Goal: Use online tool/utility: Utilize a website feature to perform a specific function

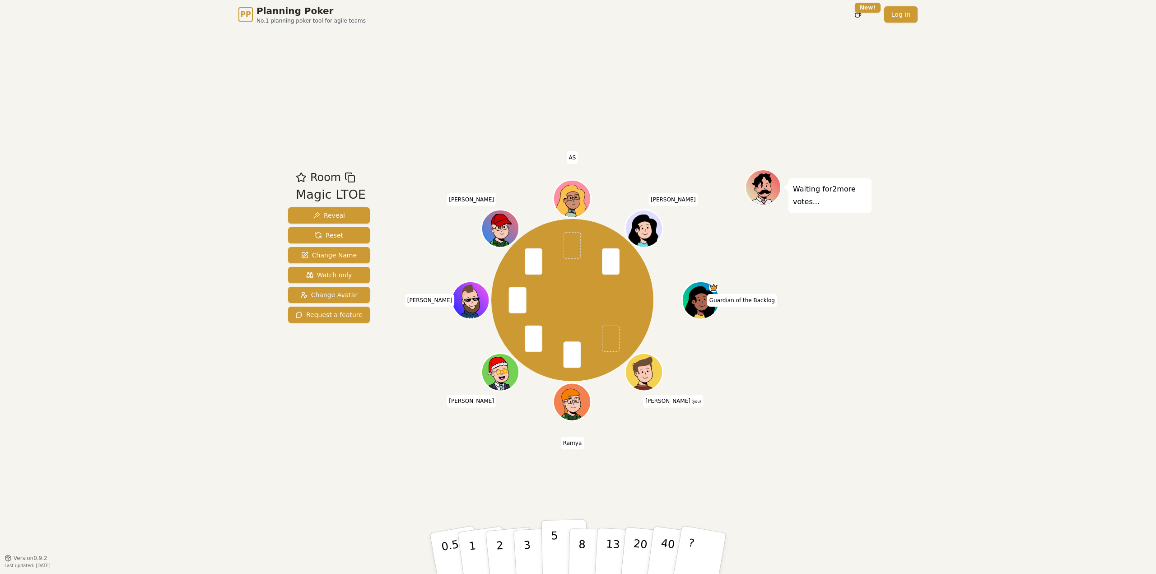
click at [544, 552] on button "5" at bounding box center [564, 553] width 47 height 69
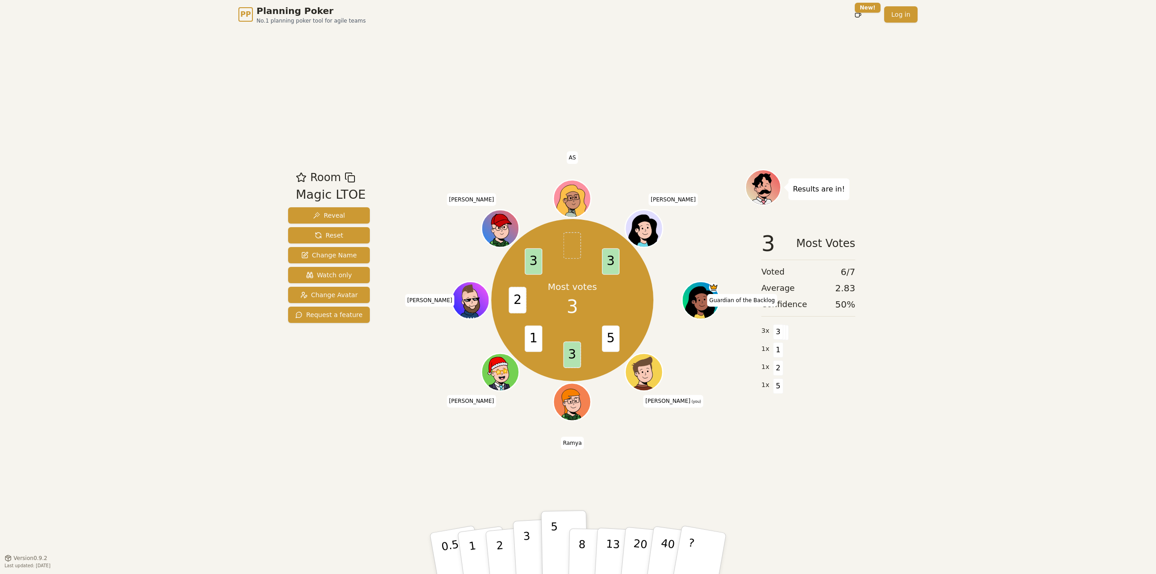
click at [532, 552] on button "3" at bounding box center [537, 553] width 49 height 70
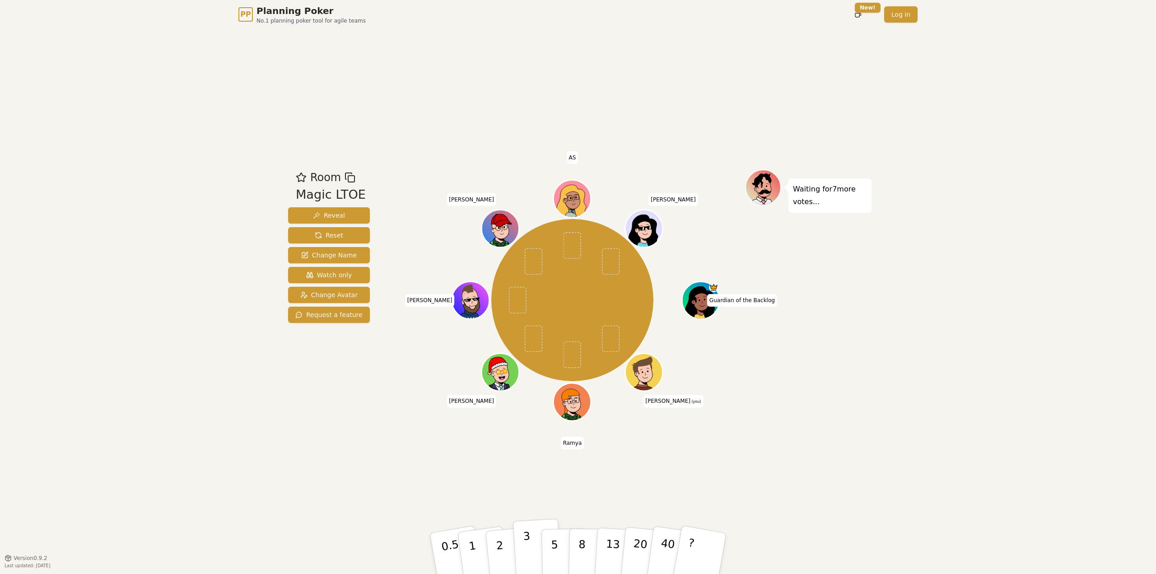
click at [532, 556] on button "3" at bounding box center [537, 553] width 49 height 70
click at [646, 378] on icon at bounding box center [645, 378] width 5 height 2
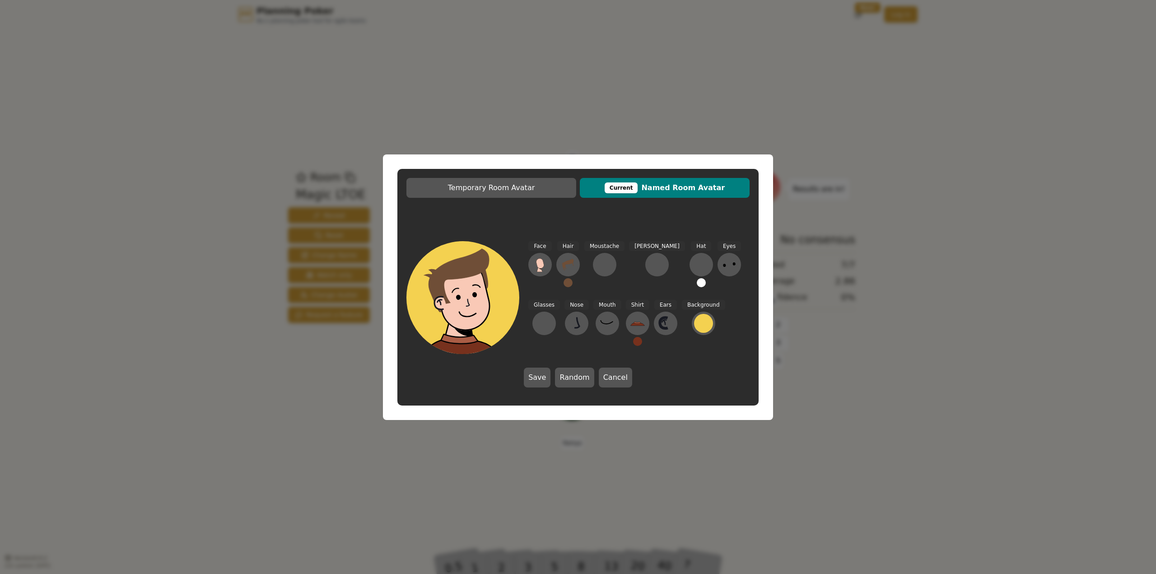
click at [1027, 426] on div "Temporary Room Avatar Current Named Room Avatar Face Hair Moustache [PERSON_NAM…" at bounding box center [578, 287] width 1156 height 574
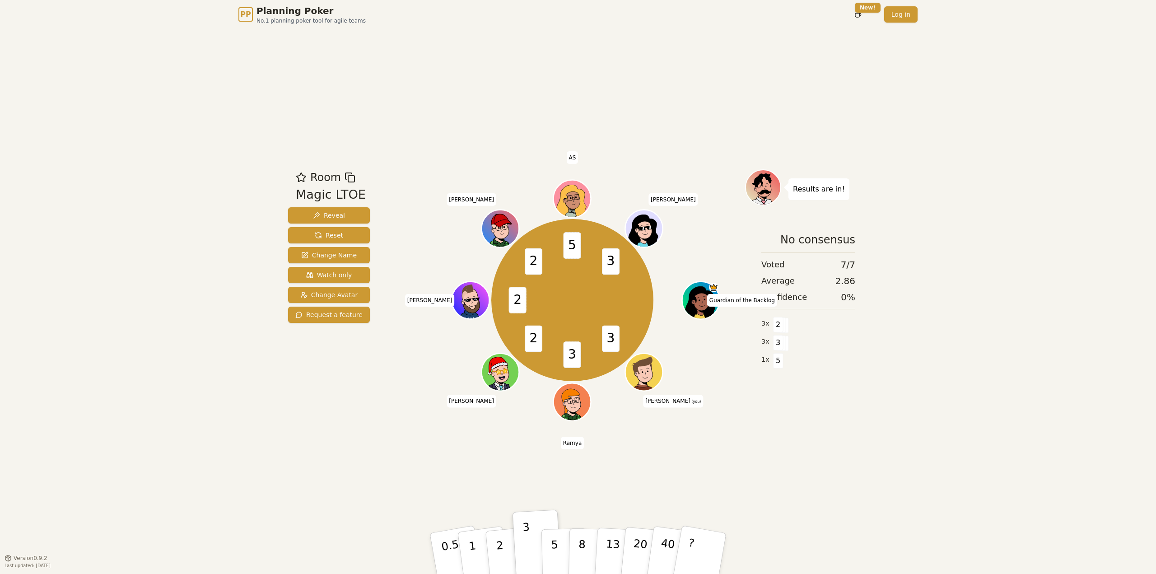
click at [640, 370] on icon at bounding box center [645, 371] width 37 height 4
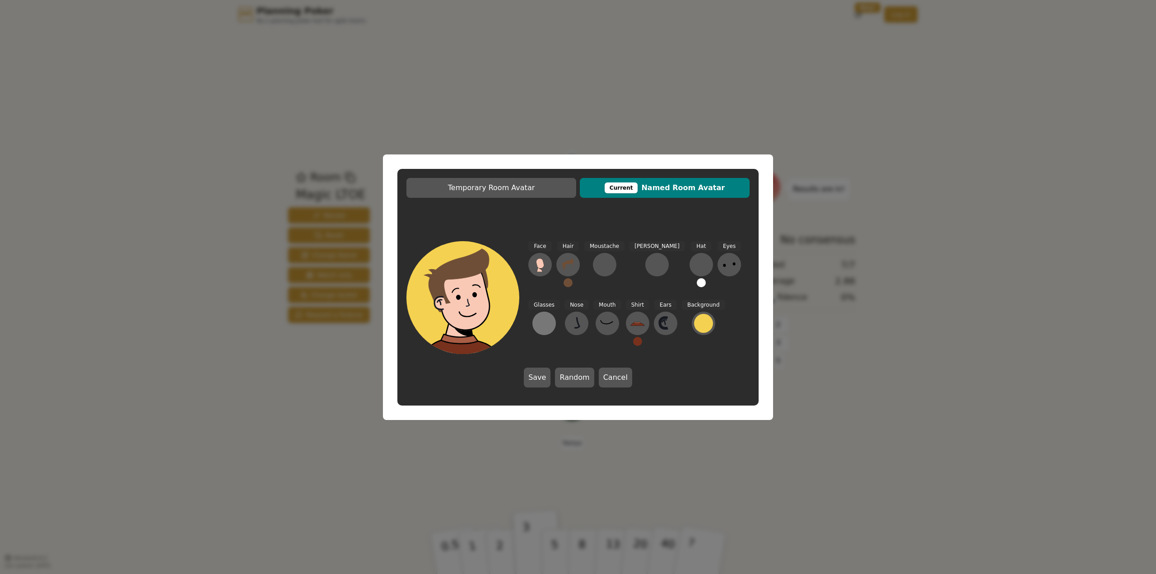
click at [551, 316] on div at bounding box center [544, 323] width 14 height 14
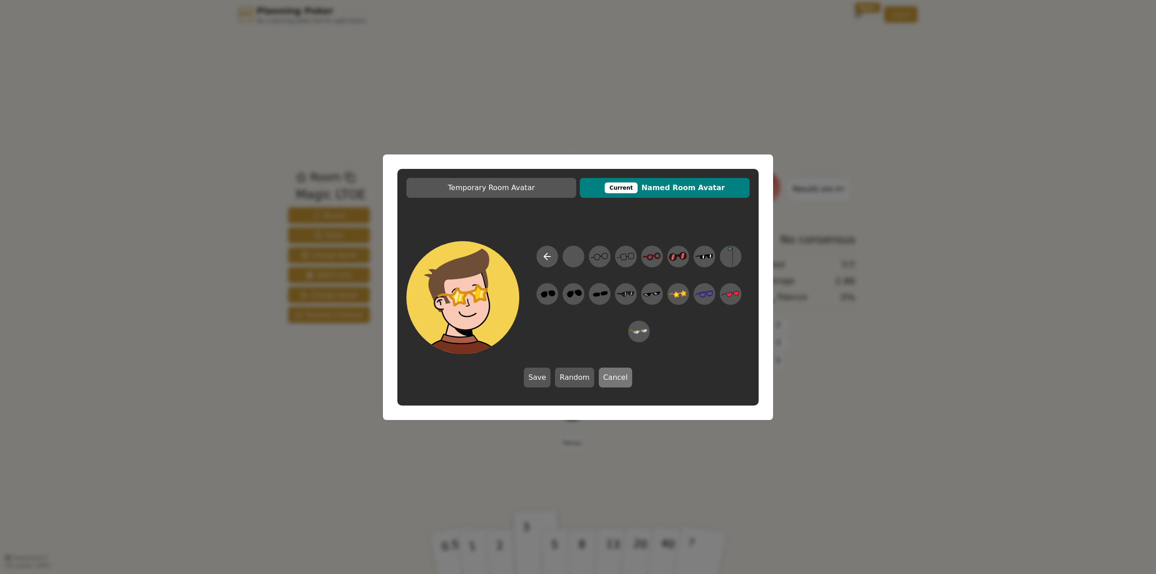
click at [604, 383] on button "Cancel" at bounding box center [615, 377] width 33 height 20
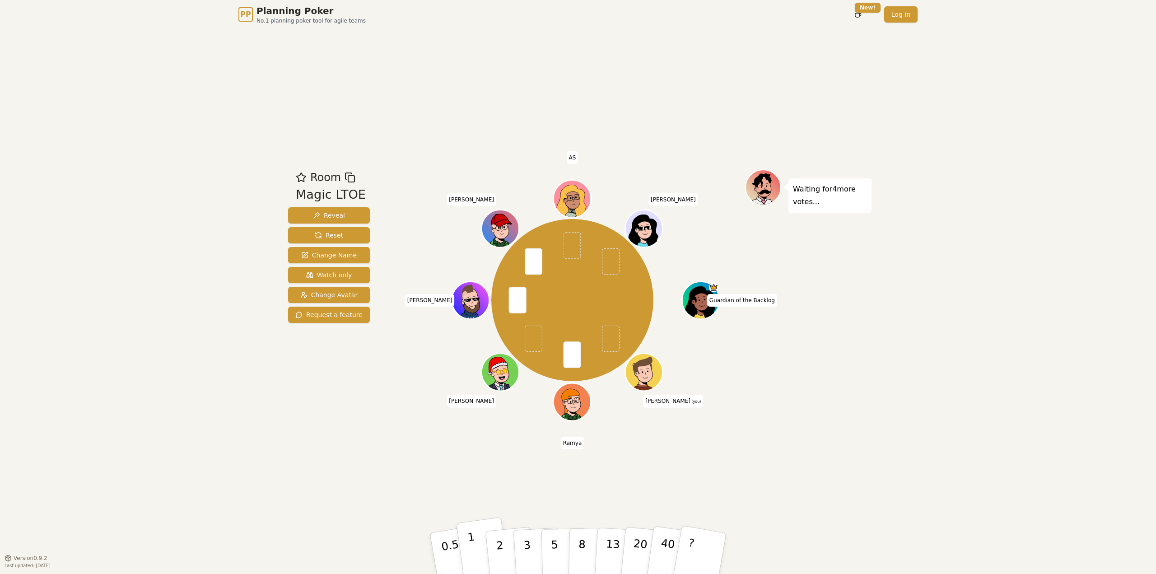
click at [476, 551] on button "1" at bounding box center [483, 553] width 54 height 73
click at [471, 542] on p "1" at bounding box center [474, 554] width 14 height 49
click at [528, 549] on p "3" at bounding box center [528, 554] width 10 height 49
click at [642, 369] on icon at bounding box center [645, 371] width 37 height 4
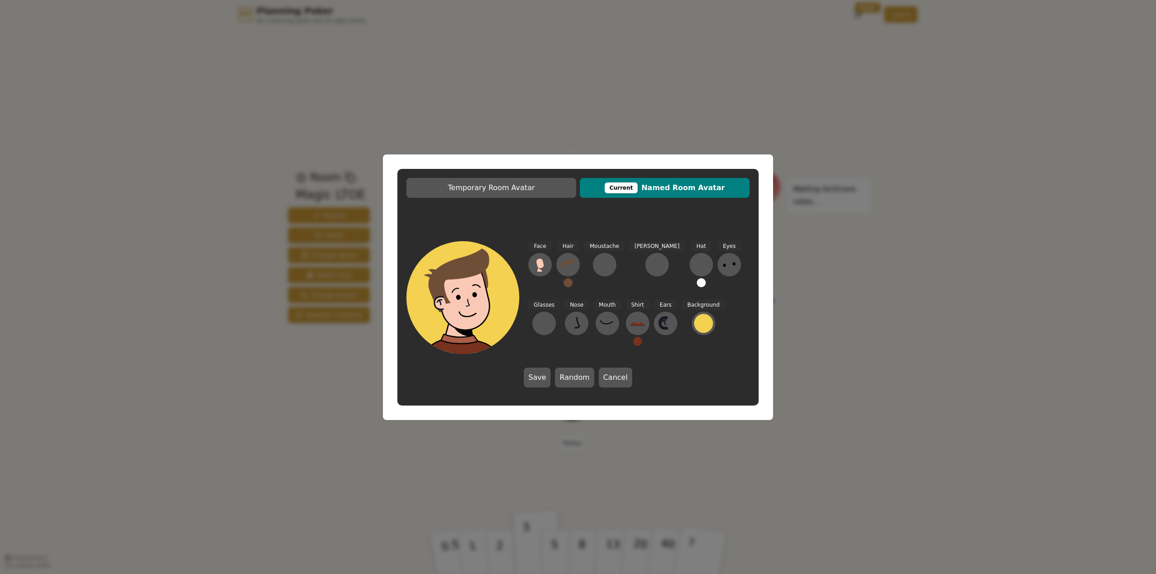
click at [560, 300] on div "Glasses" at bounding box center [544, 327] width 32 height 54
click at [556, 312] on button at bounding box center [543, 323] width 23 height 23
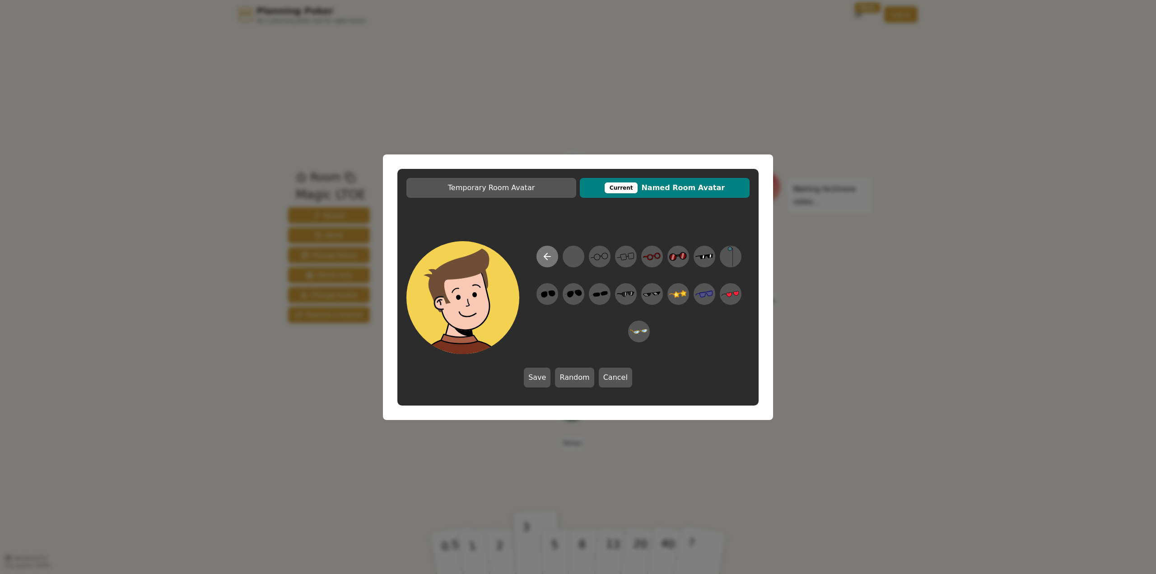
click at [544, 254] on icon at bounding box center [547, 256] width 11 height 11
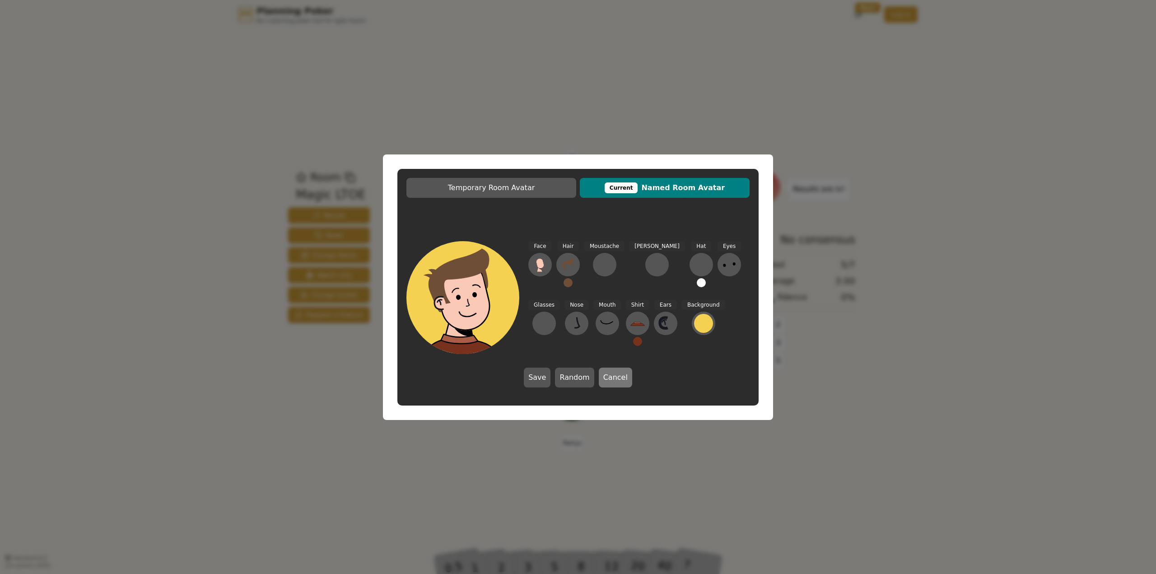
click at [614, 381] on button "Cancel" at bounding box center [615, 377] width 33 height 20
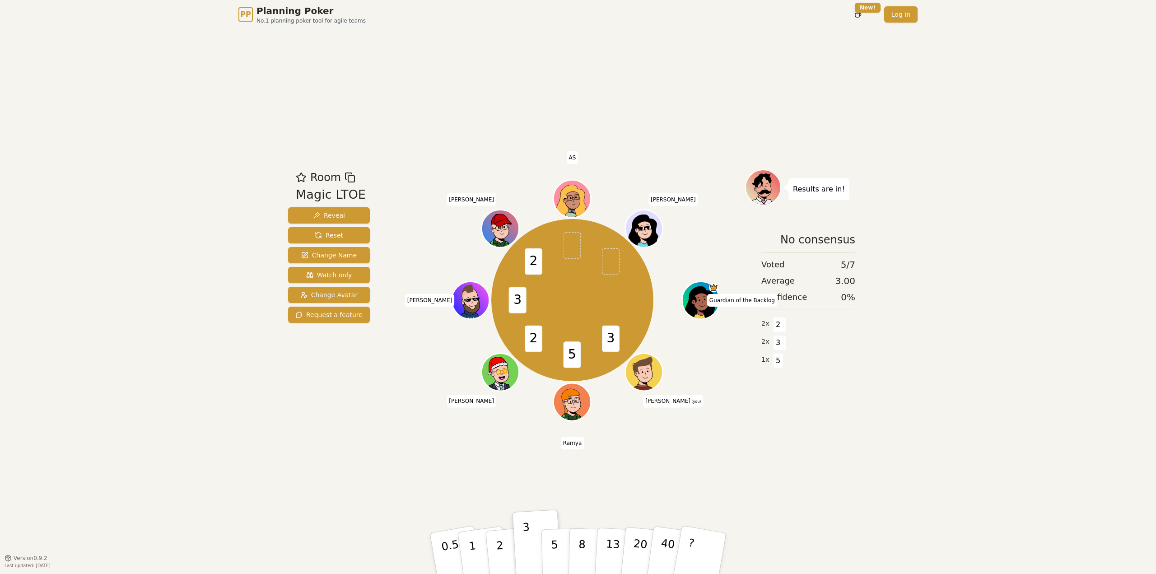
click at [649, 384] on div at bounding box center [645, 383] width 37 height 33
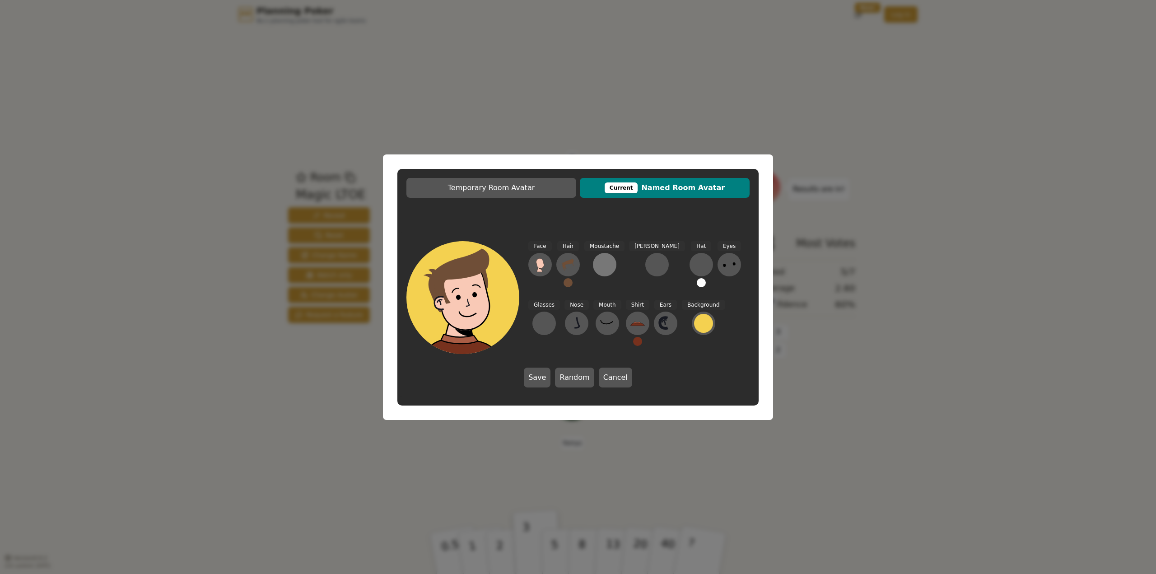
click at [604, 270] on div at bounding box center [604, 264] width 14 height 14
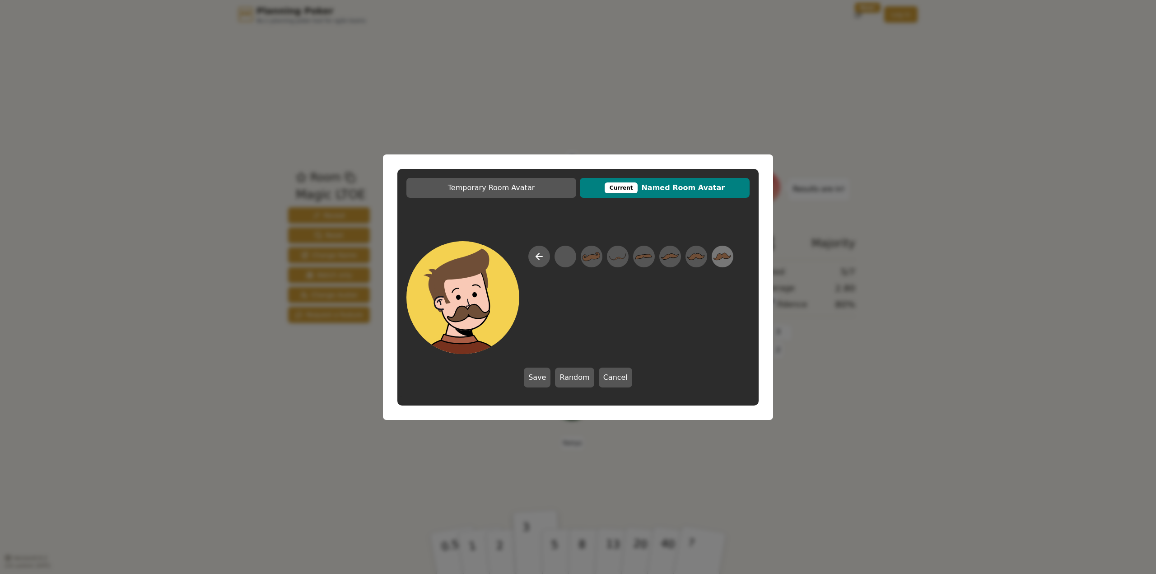
click at [723, 256] on icon at bounding box center [723, 255] width 18 height 7
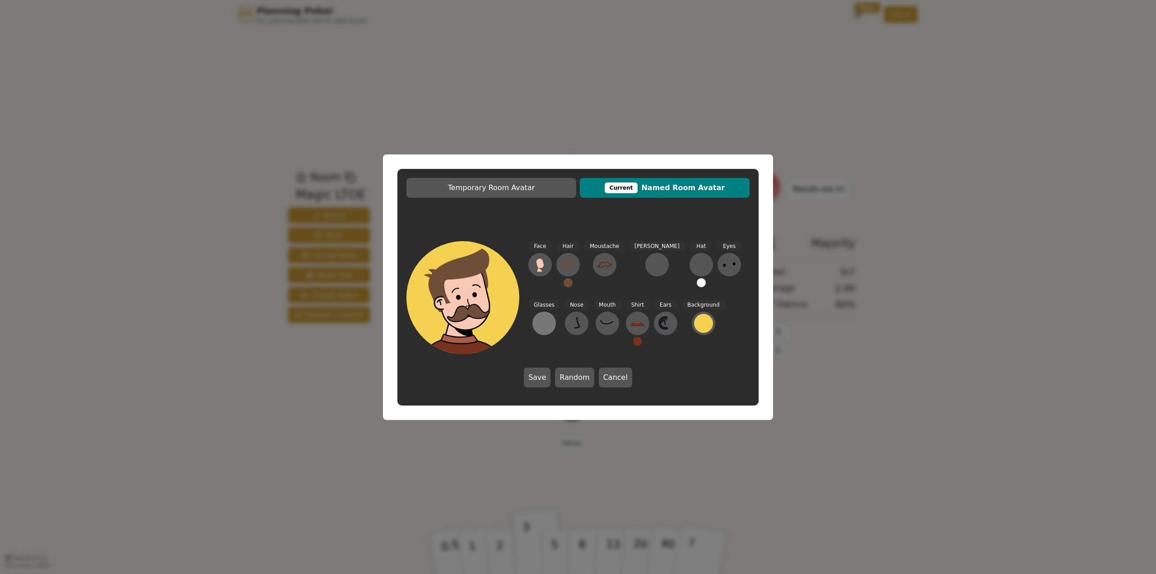
click at [551, 316] on div at bounding box center [544, 323] width 14 height 14
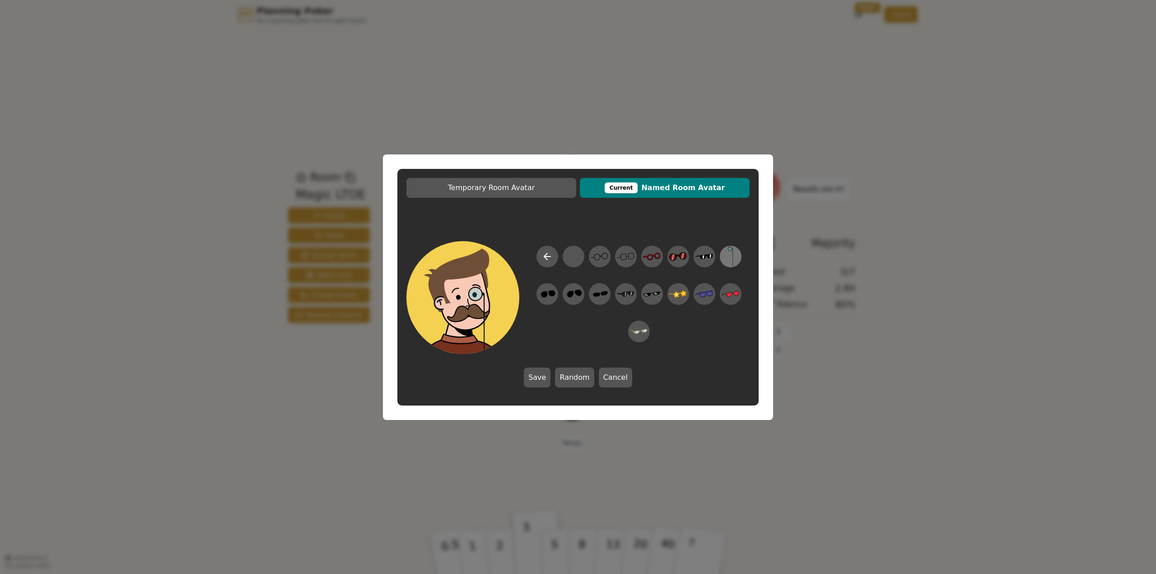
click at [733, 259] on icon at bounding box center [730, 256] width 18 height 20
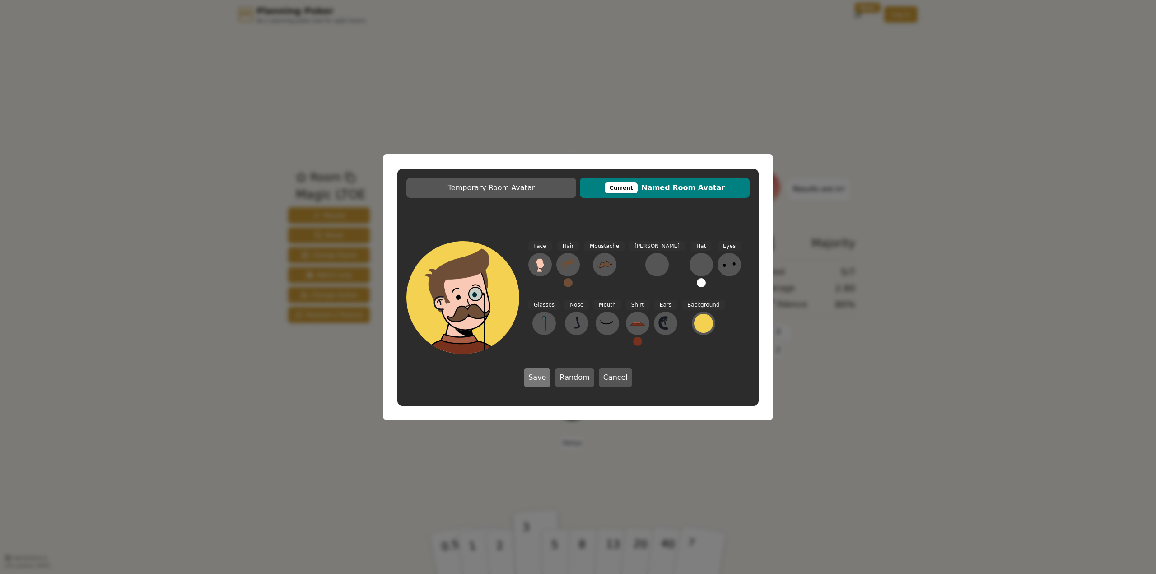
click at [539, 384] on button "Save" at bounding box center [537, 377] width 27 height 20
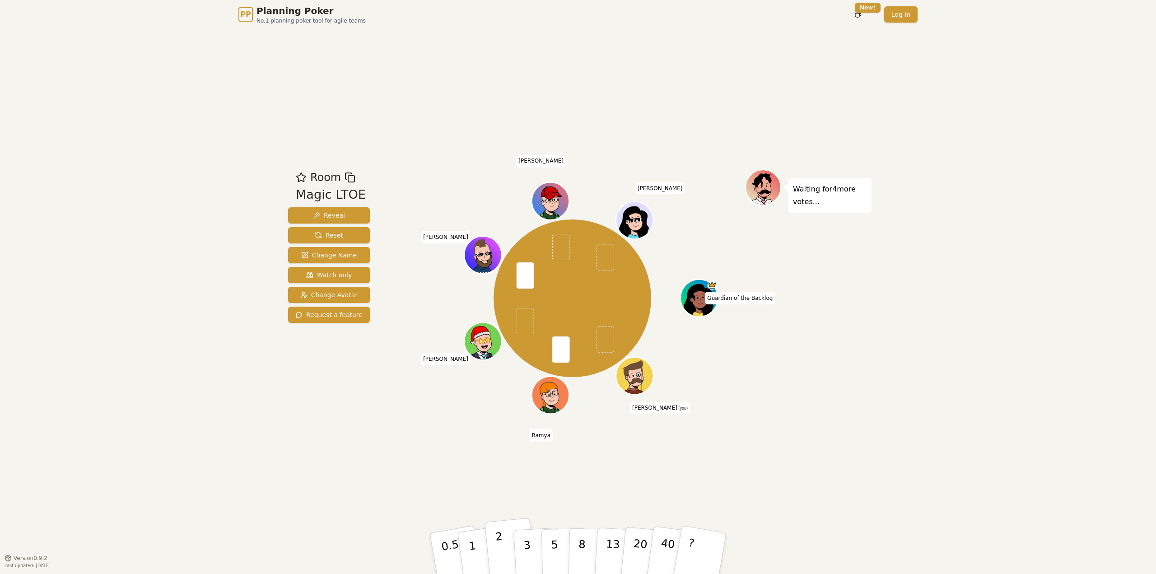
click at [503, 552] on button "2" at bounding box center [509, 554] width 51 height 72
click at [473, 534] on p "1" at bounding box center [474, 554] width 14 height 49
click at [488, 544] on button "2" at bounding box center [509, 554] width 51 height 72
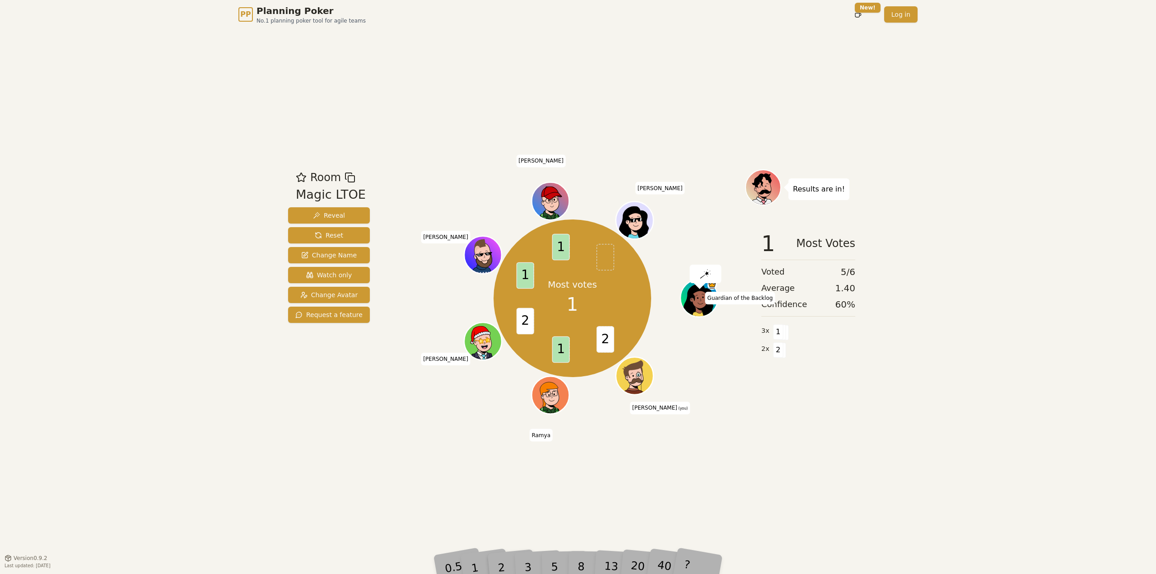
click at [766, 479] on div "Room Magic LTOE Reveal Reset Change Name Watch only Change Avatar Request a fea…" at bounding box center [577, 293] width 587 height 529
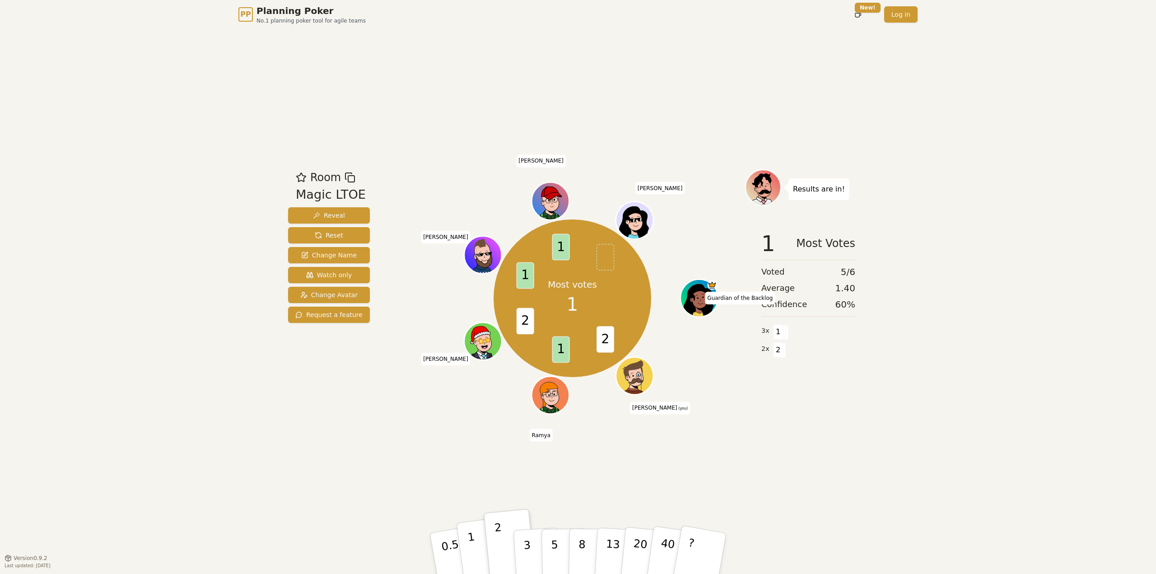
click at [472, 542] on p "1" at bounding box center [474, 554] width 14 height 49
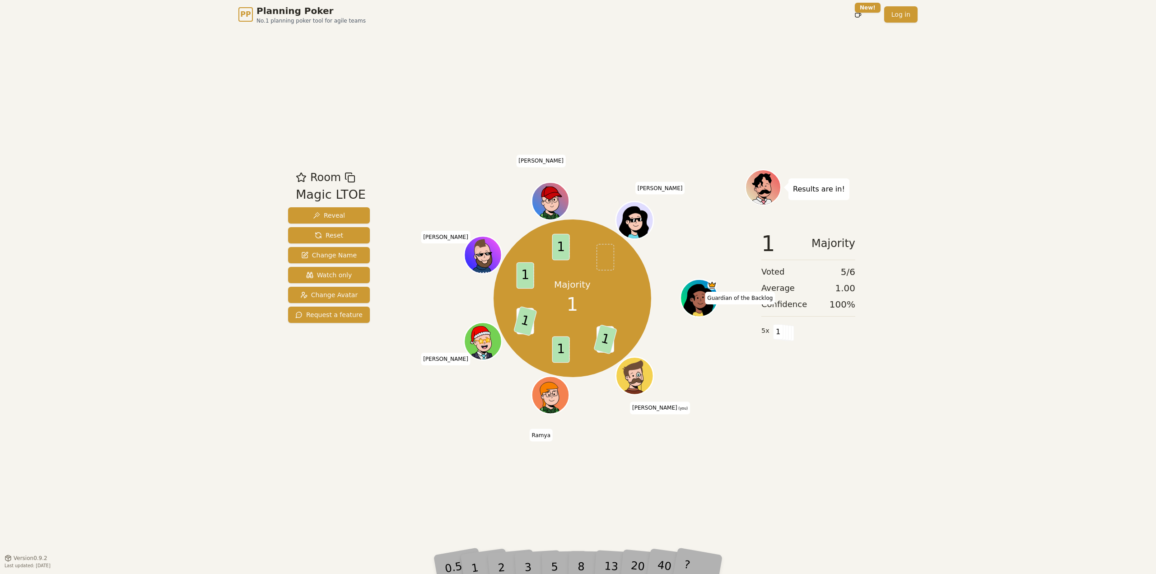
click at [877, 491] on div "PP Planning Poker No.1 planning poker tool for agile teams Toggle theme New! Lo…" at bounding box center [578, 287] width 1156 height 574
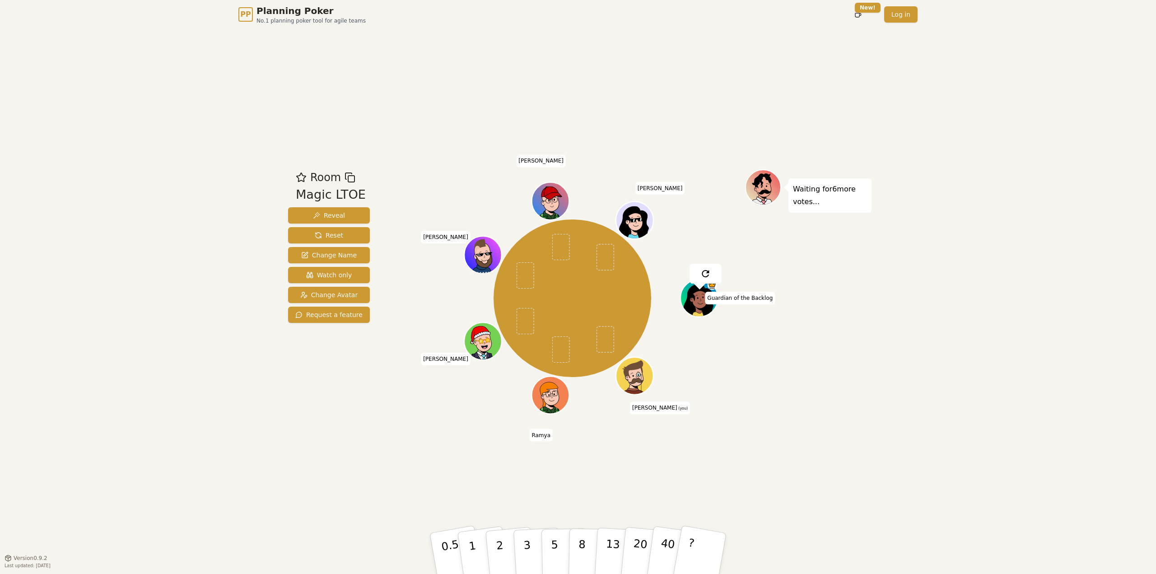
click at [903, 446] on div "PP Planning Poker No.1 planning poker tool for agile teams Toggle theme New! Lo…" at bounding box center [578, 287] width 1156 height 574
click at [493, 544] on button "2" at bounding box center [509, 554] width 51 height 72
click at [532, 549] on button "3" at bounding box center [537, 553] width 49 height 70
click at [534, 550] on button "3" at bounding box center [537, 553] width 49 height 70
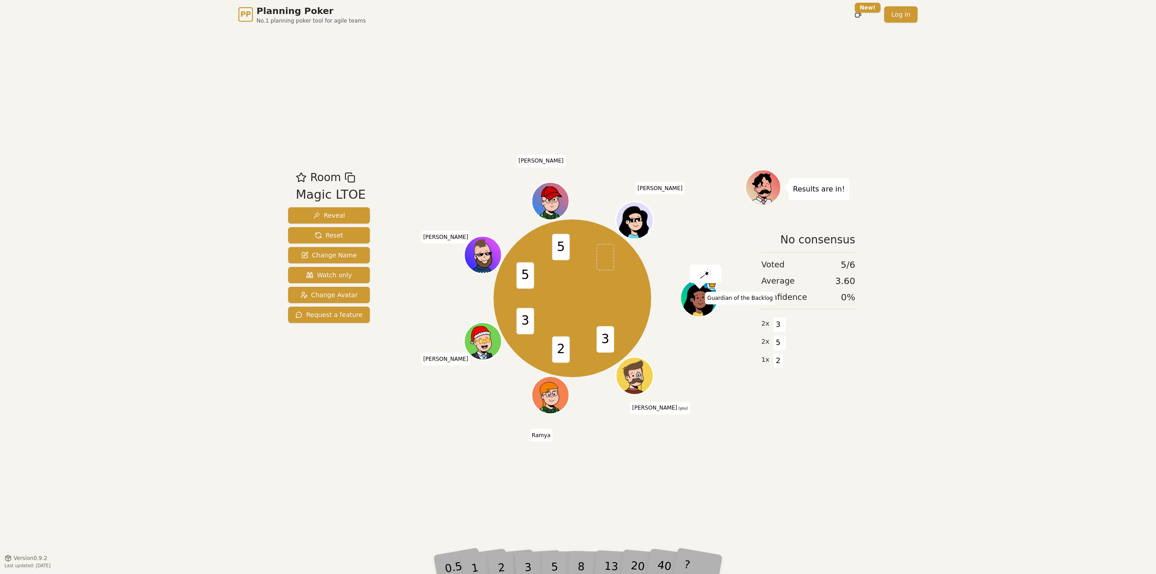
click at [578, 496] on div "Room Magic LTOE Reveal Reset Change Name Watch only Change Avatar Request a fea…" at bounding box center [577, 293] width 587 height 529
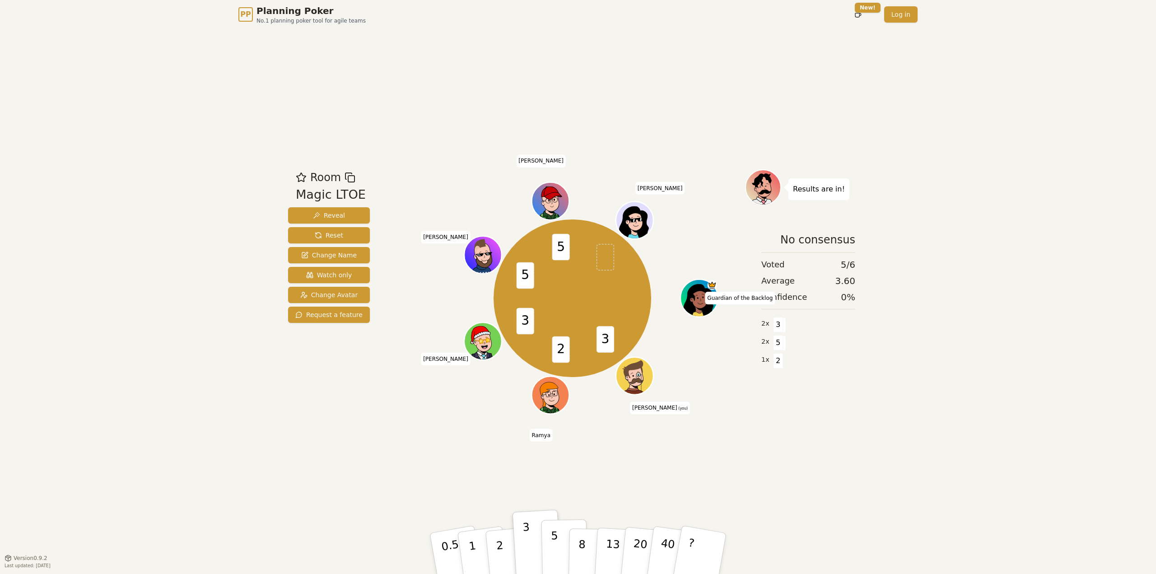
click at [565, 550] on button "5" at bounding box center [564, 553] width 47 height 69
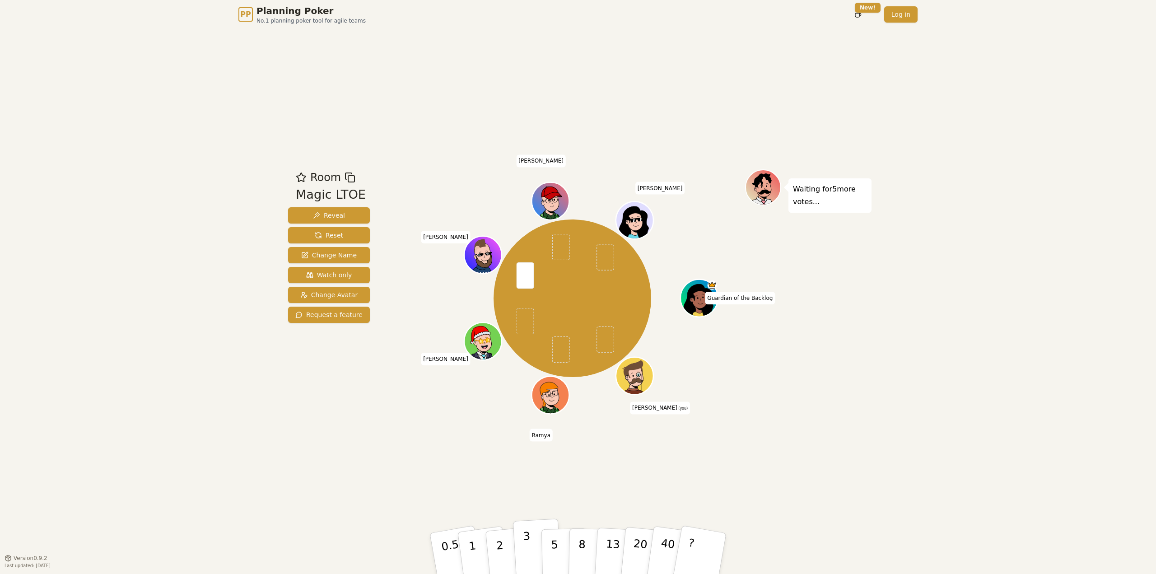
click at [516, 538] on button "3" at bounding box center [537, 553] width 49 height 70
click at [506, 543] on button "2" at bounding box center [509, 554] width 51 height 72
click at [502, 548] on p "2" at bounding box center [501, 554] width 12 height 49
click at [505, 538] on button "2" at bounding box center [509, 554] width 51 height 72
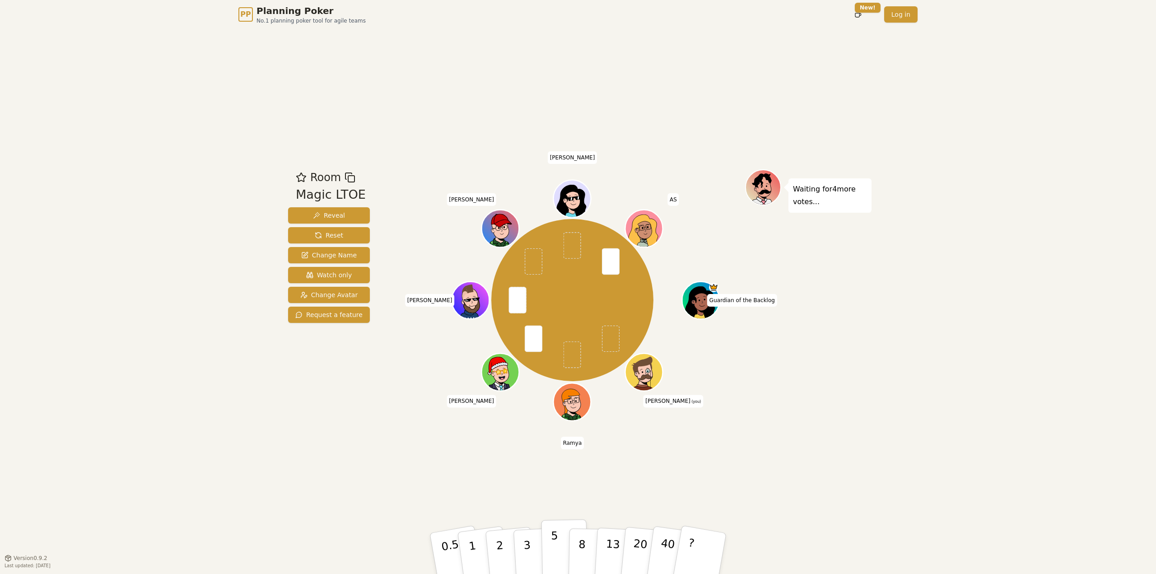
click at [560, 532] on button "5" at bounding box center [564, 553] width 47 height 69
click at [549, 551] on button "5" at bounding box center [564, 553] width 47 height 69
click at [526, 553] on p "3" at bounding box center [528, 554] width 10 height 49
click at [548, 538] on button "5" at bounding box center [564, 553] width 47 height 69
click at [688, 543] on p "?" at bounding box center [690, 551] width 14 height 49
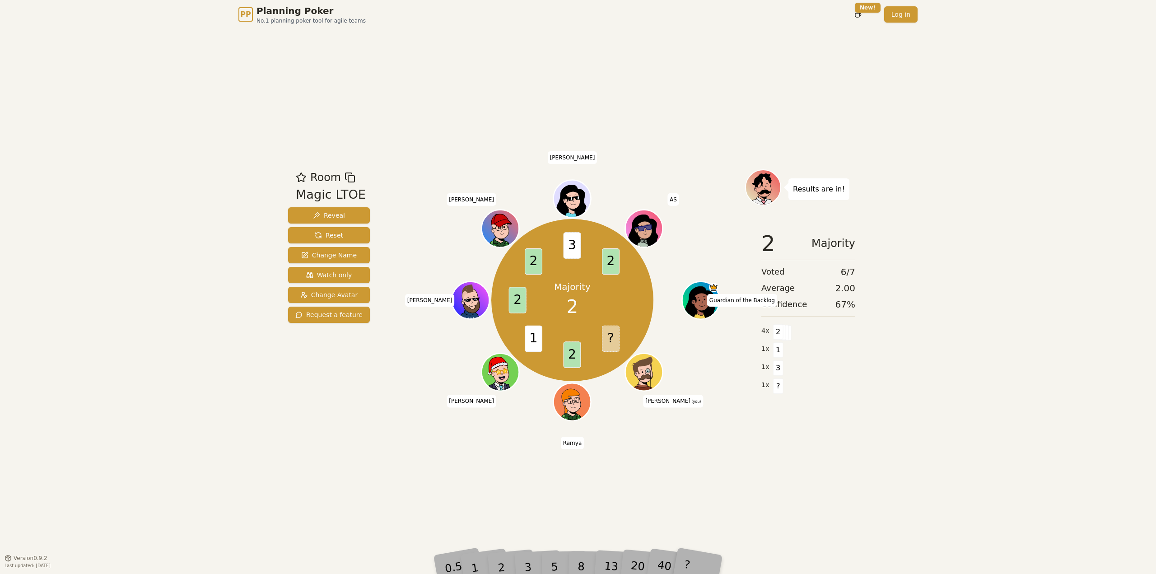
click at [814, 463] on div "Room Magic LTOE Reveal Reset Change Name Watch only Change Avatar Request a fea…" at bounding box center [577, 293] width 587 height 529
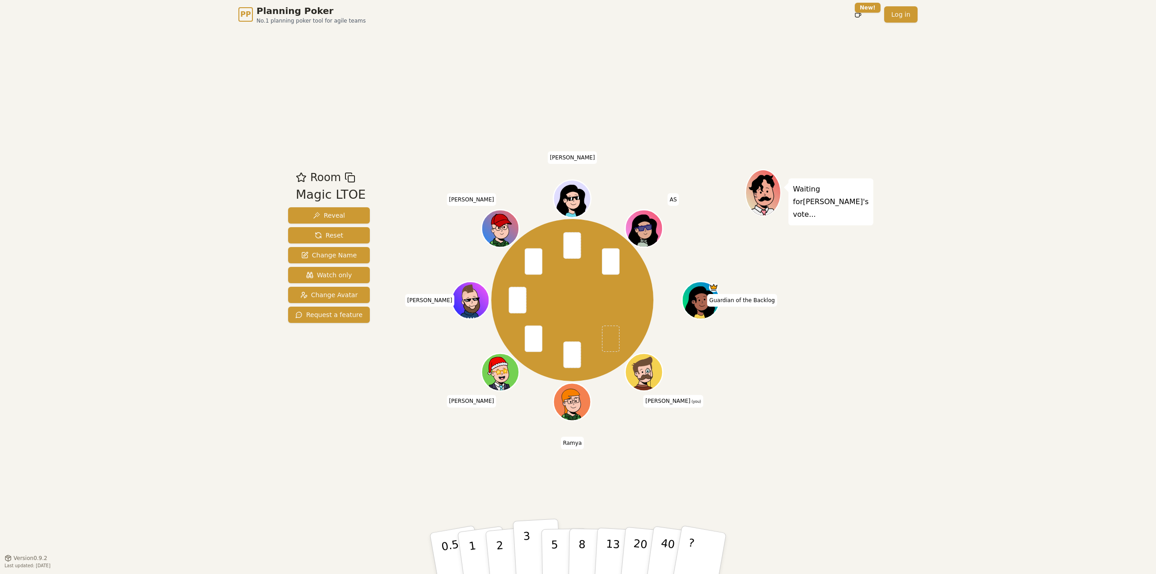
click at [530, 554] on button "3" at bounding box center [537, 553] width 49 height 70
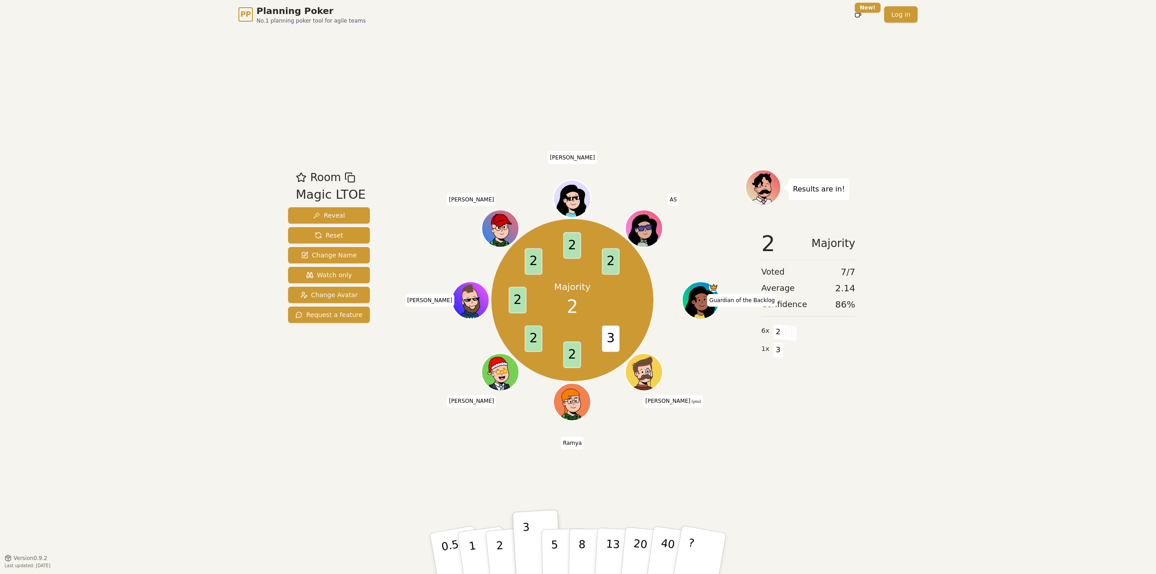
click at [1155, 211] on div "PP Planning Poker No.1 planning poker tool for agile teams Toggle theme New! Lo…" at bounding box center [578, 287] width 1156 height 574
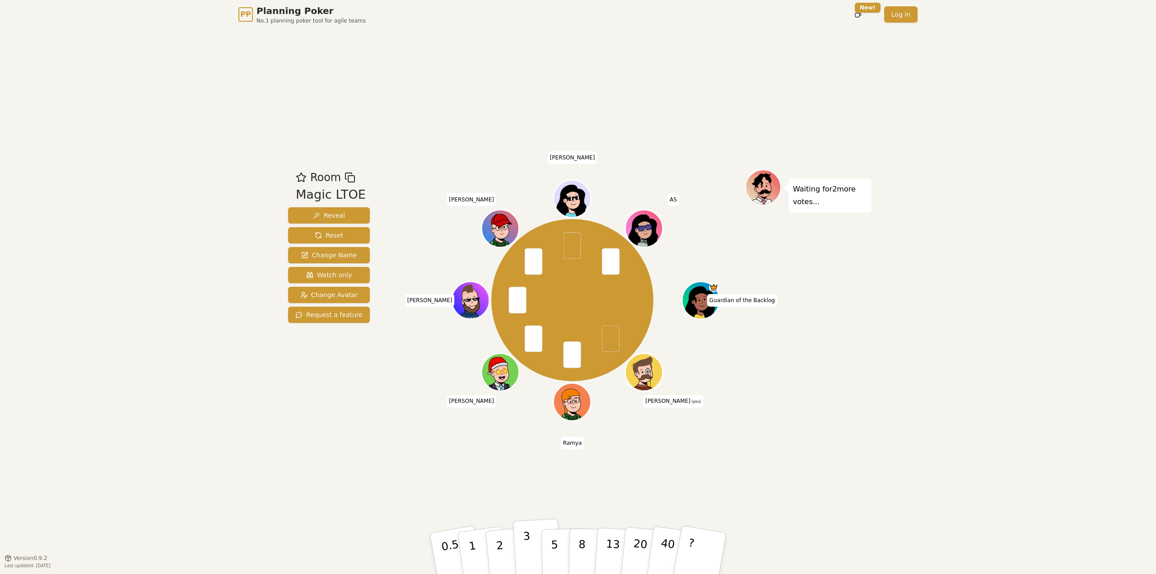
click at [525, 541] on p "3" at bounding box center [528, 554] width 10 height 49
click at [772, 463] on div "Room Magic LTOE Reveal Reset Change Name Watch only Change Avatar Request a fea…" at bounding box center [577, 293] width 587 height 529
click at [527, 544] on p "3" at bounding box center [528, 554] width 10 height 49
